Goal: Information Seeking & Learning: Find specific fact

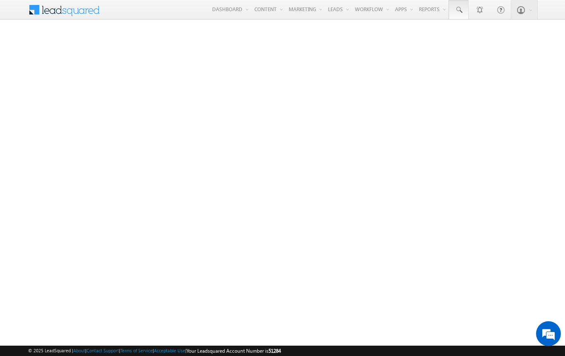
click at [458, 10] on span at bounding box center [459, 10] width 8 height 8
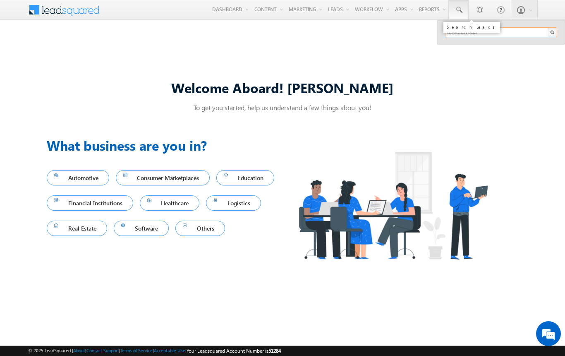
type input "8908857035"
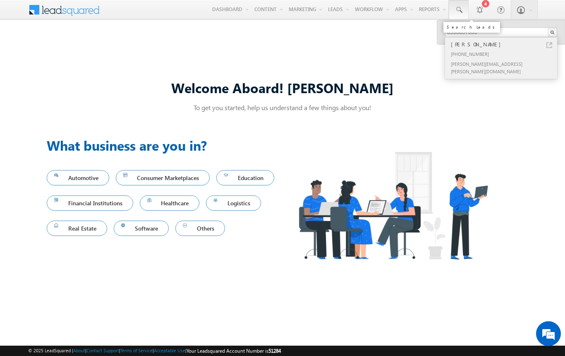
click at [505, 44] on div "[PERSON_NAME]" at bounding box center [504, 44] width 111 height 9
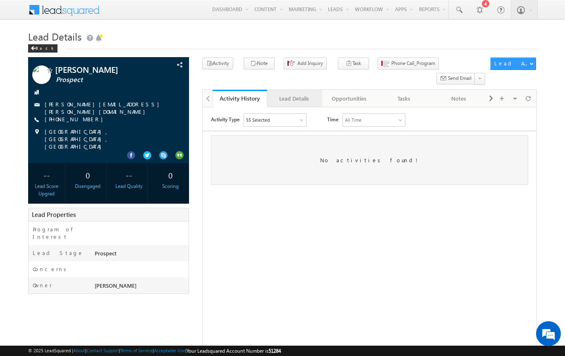
click at [294, 94] on div "Lead Details" at bounding box center [294, 99] width 41 height 10
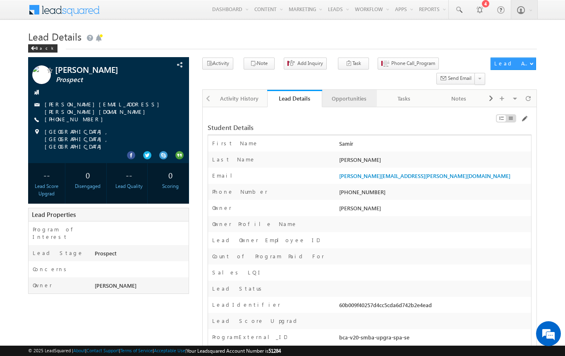
click at [349, 94] on div "Opportunities" at bounding box center [349, 99] width 41 height 10
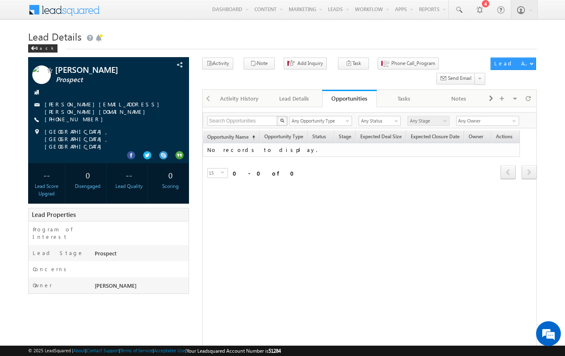
click at [70, 9] on span at bounding box center [70, 9] width 60 height 14
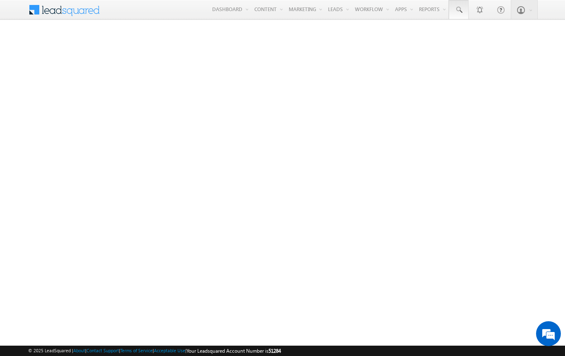
click at [458, 10] on span at bounding box center [459, 10] width 8 height 8
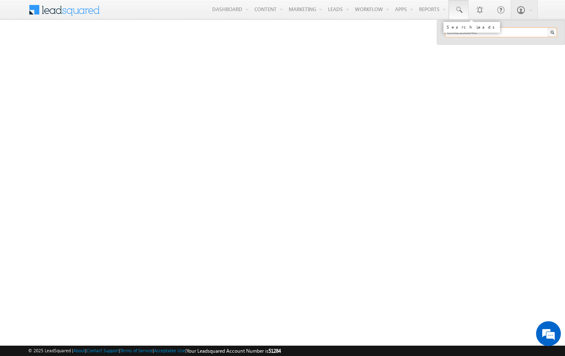
type input "8902138840"
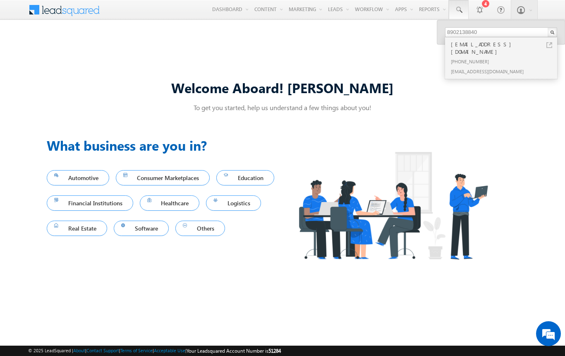
click at [61, 11] on span at bounding box center [70, 9] width 60 height 14
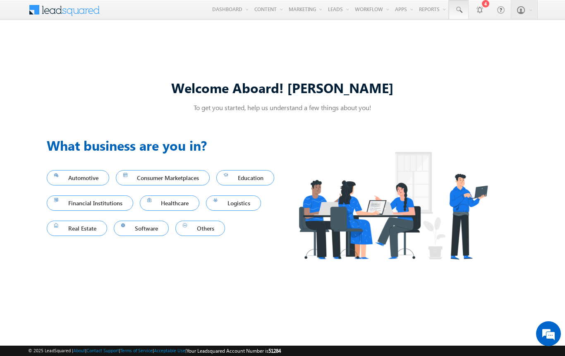
click at [458, 10] on span at bounding box center [459, 10] width 8 height 8
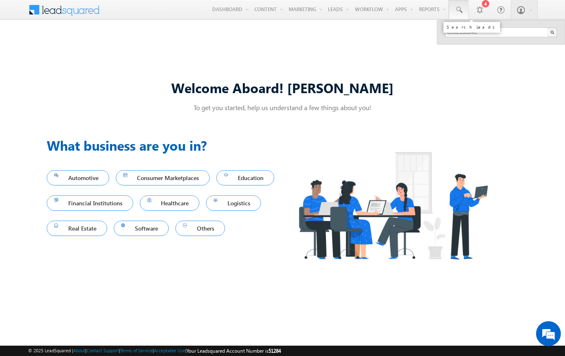
type input "8902138840"
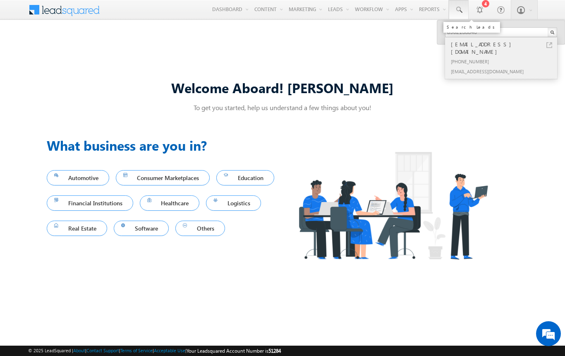
click at [505, 56] on div "+91-8902138840" at bounding box center [504, 61] width 111 height 10
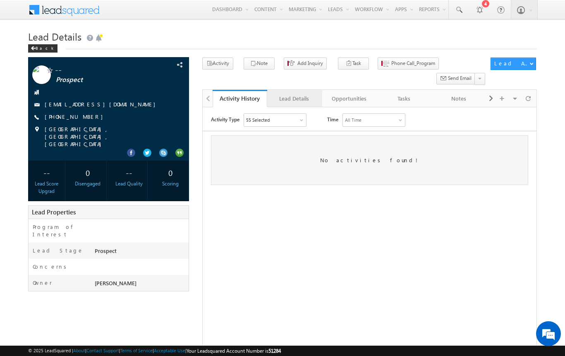
click at [294, 94] on div "Lead Details" at bounding box center [294, 99] width 41 height 10
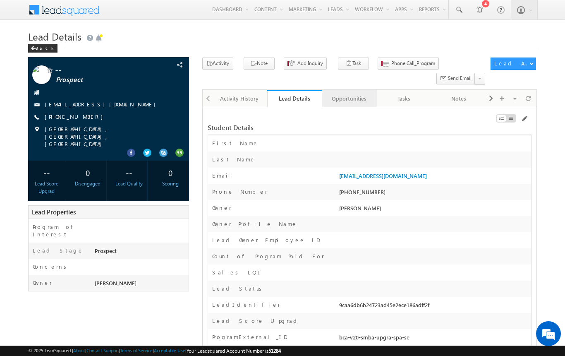
click at [349, 94] on div "Opportunities" at bounding box center [349, 99] width 41 height 10
